Goal: Information Seeking & Learning: Learn about a topic

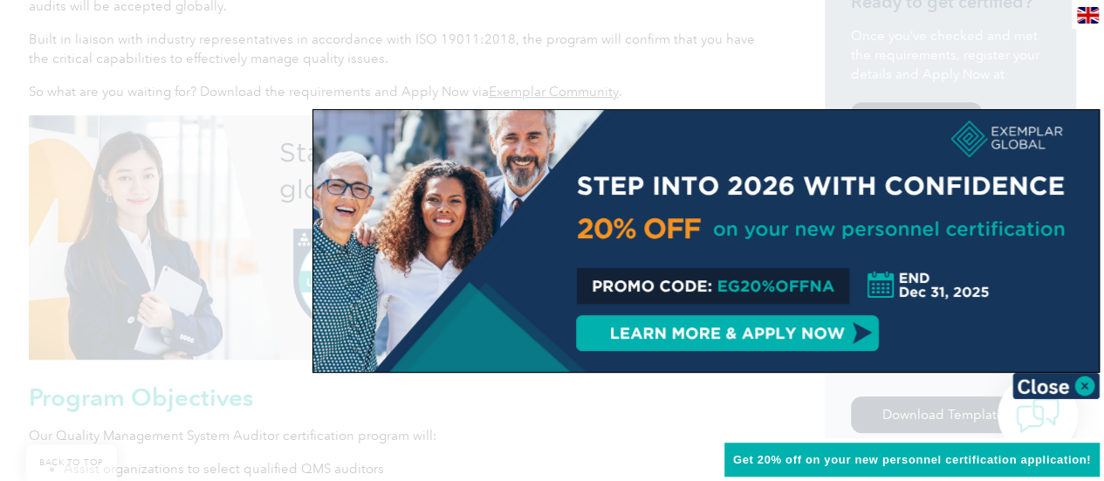
scroll to position [611, 0]
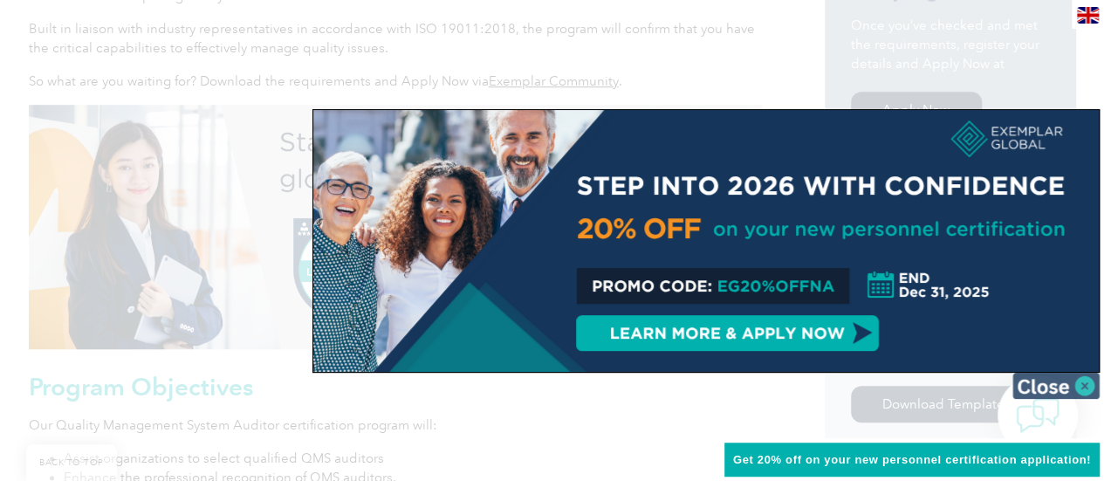
click at [1086, 390] on img at bounding box center [1055, 386] width 87 height 26
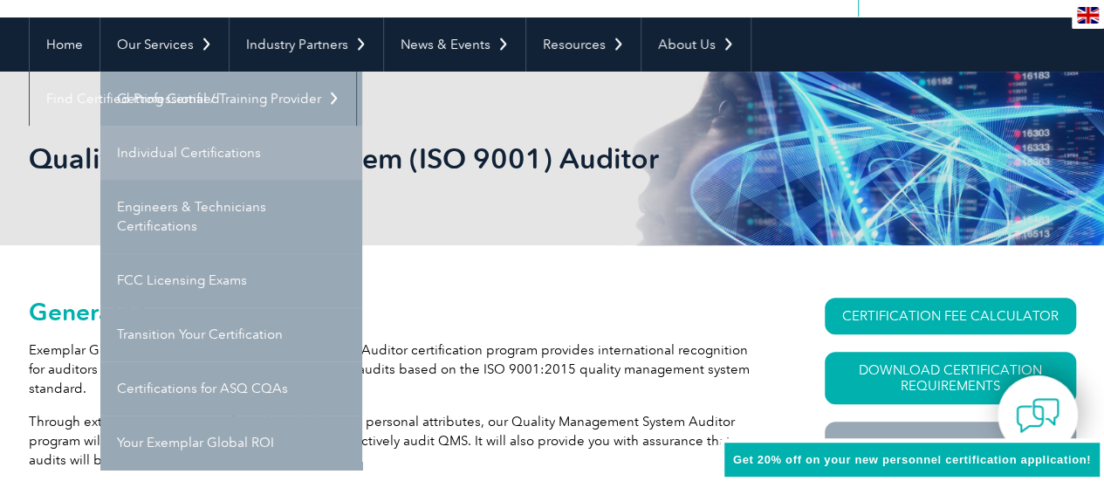
scroll to position [175, 0]
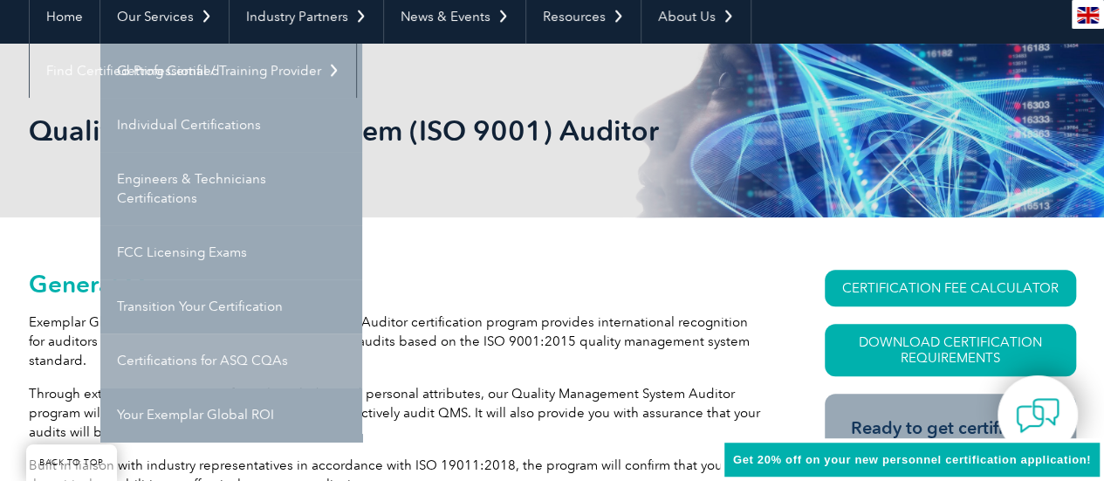
click at [172, 360] on link "Certifications for ASQ CQAs" at bounding box center [231, 360] width 262 height 54
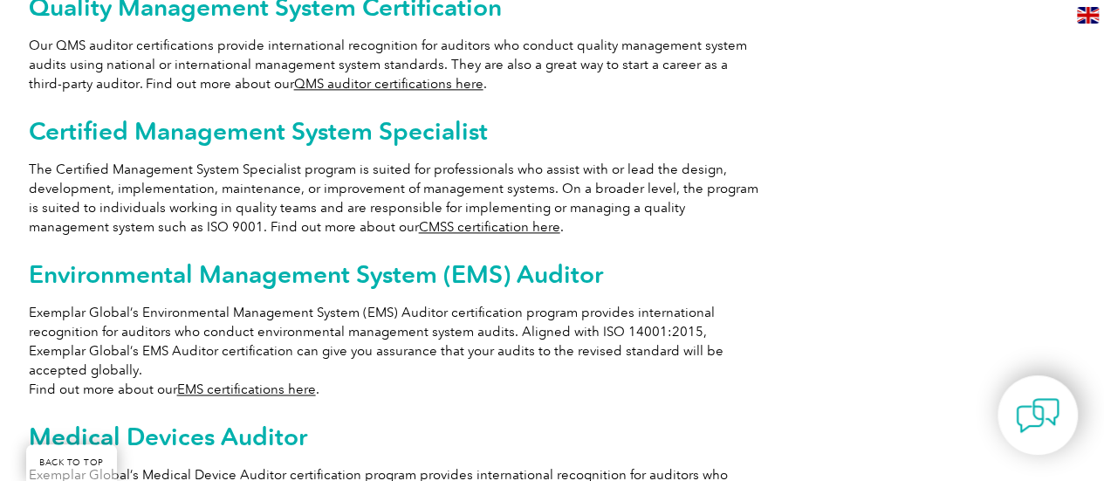
scroll to position [1047, 0]
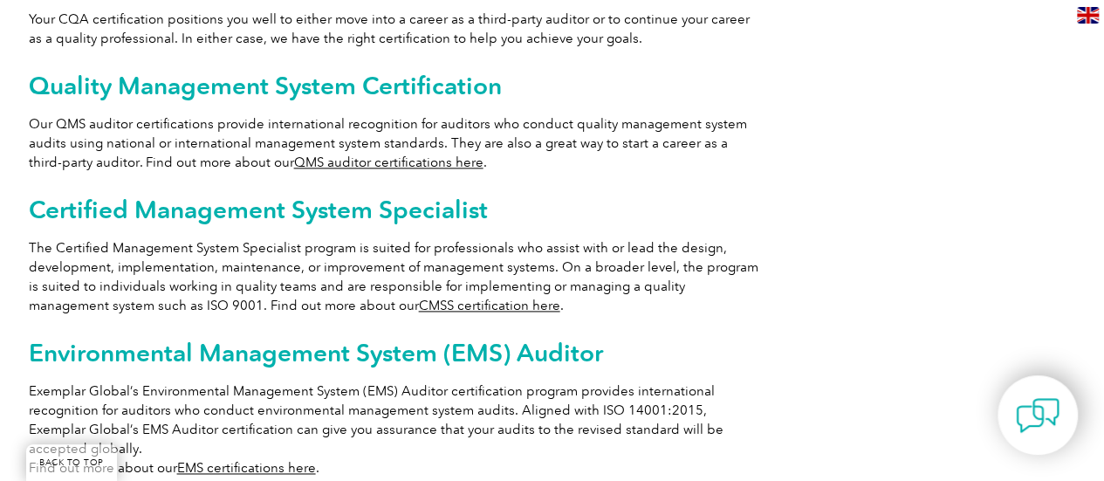
click at [382, 154] on link "QMS auditor certifications here" at bounding box center [388, 162] width 189 height 16
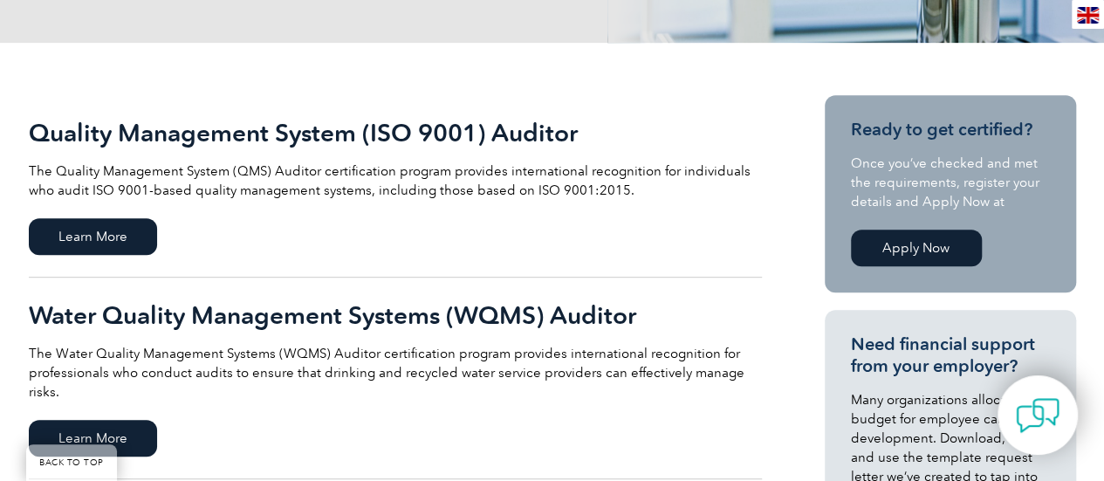
scroll to position [436, 0]
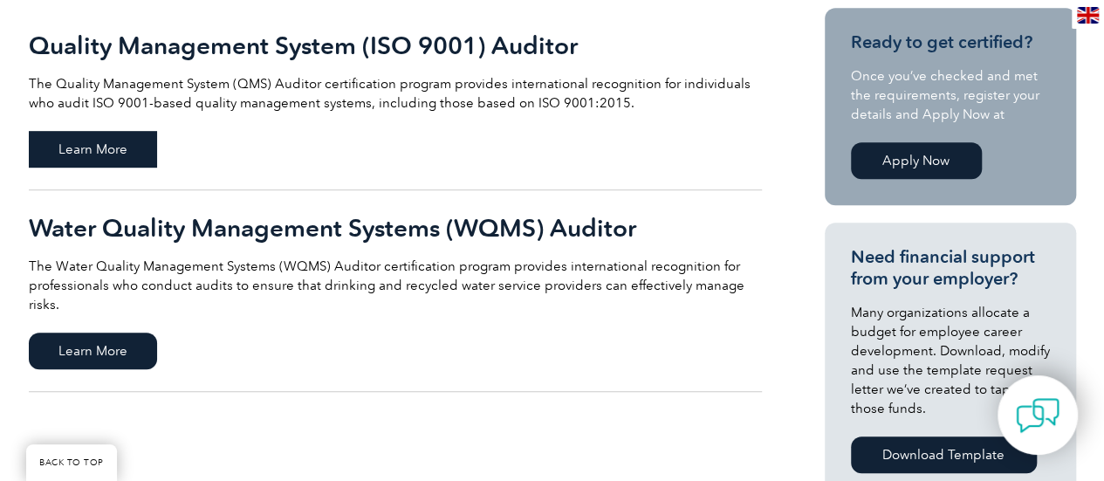
click at [123, 155] on span "Learn More" at bounding box center [93, 149] width 128 height 37
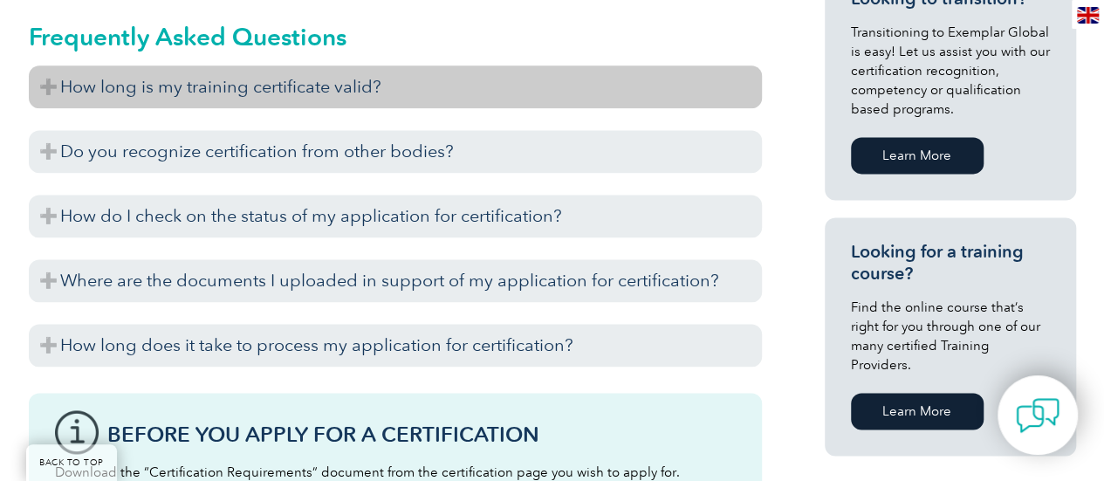
scroll to position [1135, 0]
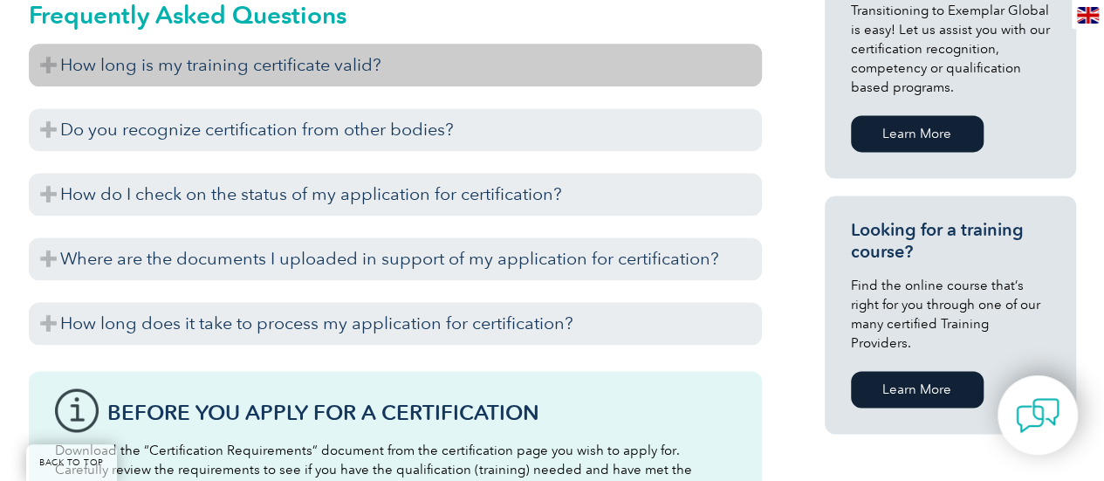
click at [49, 62] on h3 "How long is my training certificate valid?" at bounding box center [395, 65] width 733 height 43
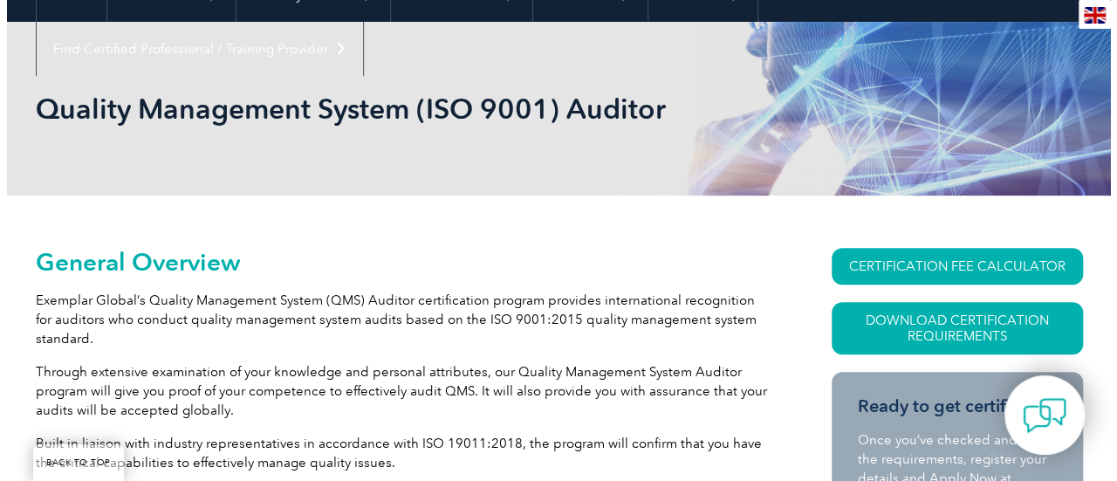
scroll to position [262, 0]
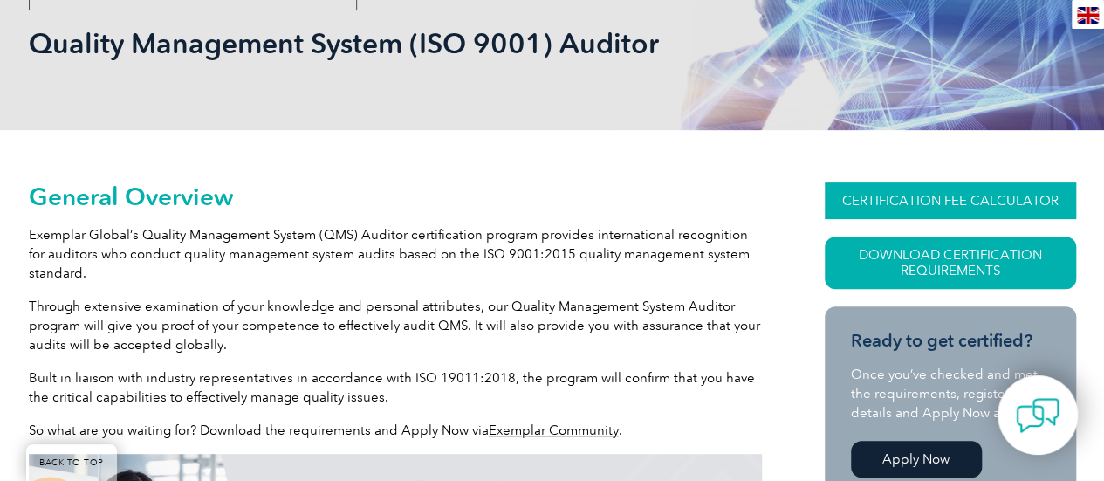
click at [875, 202] on link "CERTIFICATION FEE CALCULATOR" at bounding box center [950, 200] width 251 height 37
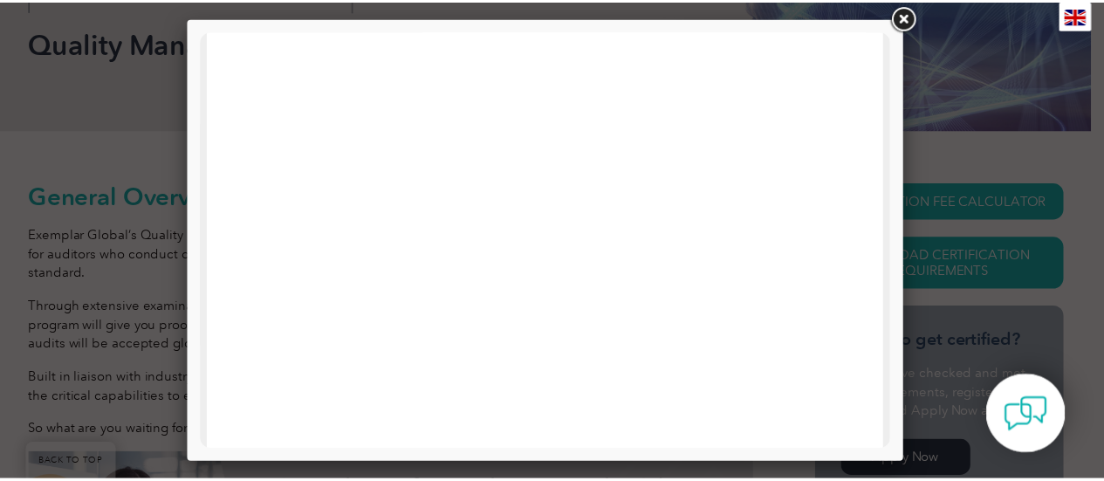
scroll to position [0, 0]
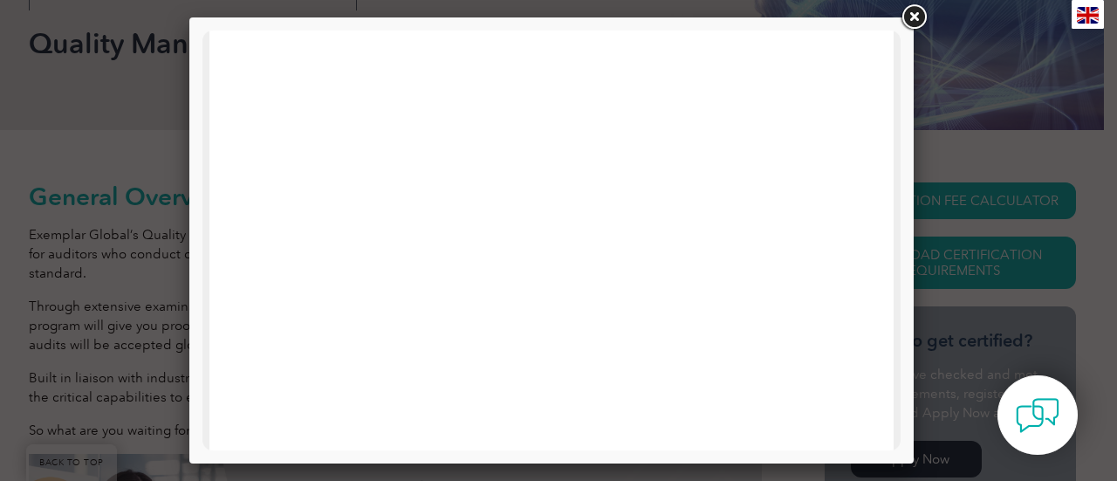
click at [911, 12] on link at bounding box center [913, 17] width 31 height 31
